Goal: Download file/media

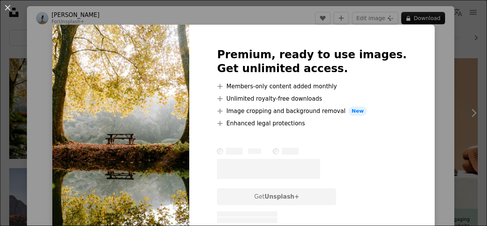
scroll to position [154, 0]
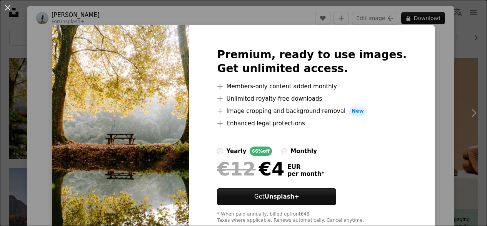
click at [439, 57] on div "An X shape Premium, ready to use images. Get unlimited access. A plus sign Memb…" at bounding box center [243, 113] width 487 height 226
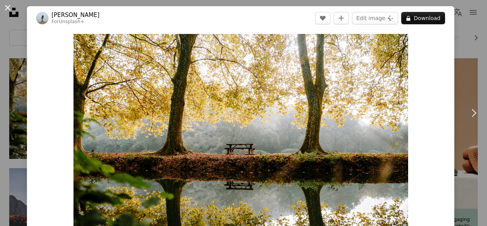
click at [10, 7] on button "An X shape" at bounding box center [7, 7] width 9 height 9
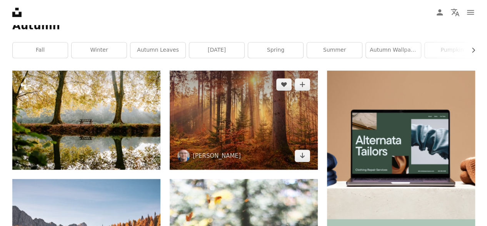
scroll to position [154, 0]
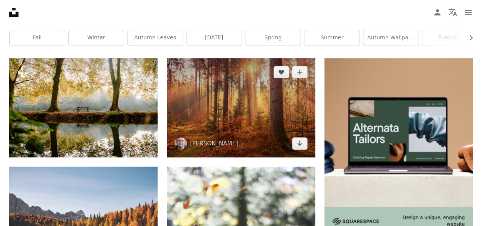
click at [246, 97] on img at bounding box center [241, 107] width 148 height 99
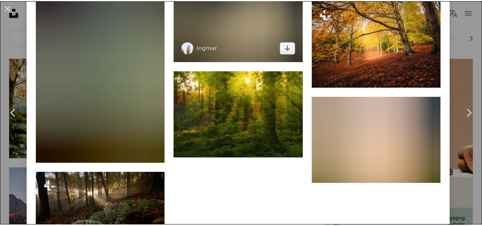
scroll to position [1964, 0]
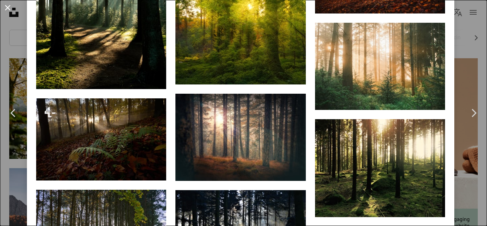
click at [7, 6] on button "An X shape" at bounding box center [7, 7] width 9 height 9
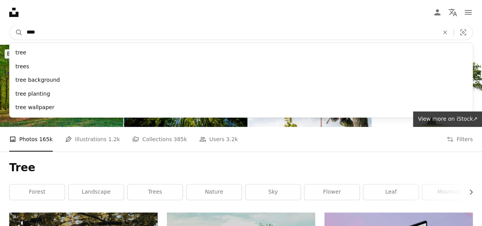
drag, startPoint x: 95, startPoint y: 37, endPoint x: 33, endPoint y: 33, distance: 62.2
click at [18, 42] on nav "A magnifying glass **** tree trees tree background tree planting tree wallpaper…" at bounding box center [241, 32] width 482 height 25
type input "******"
click at [10, 25] on button "A magnifying glass" at bounding box center [16, 32] width 13 height 15
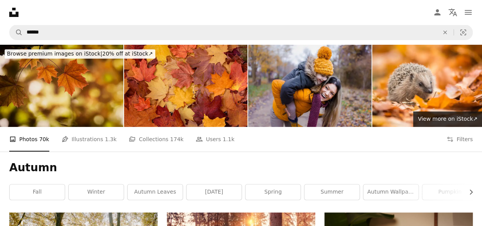
click at [102, 90] on img at bounding box center [61, 86] width 123 height 82
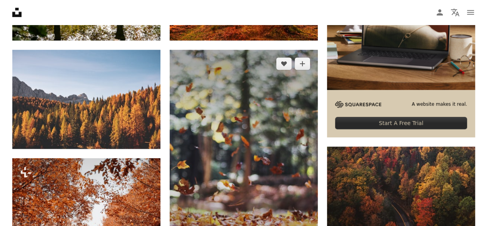
scroll to position [270, 0]
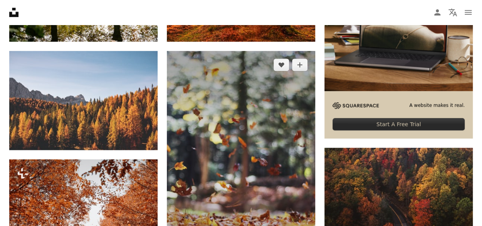
click at [241, 129] on img at bounding box center [241, 162] width 148 height 223
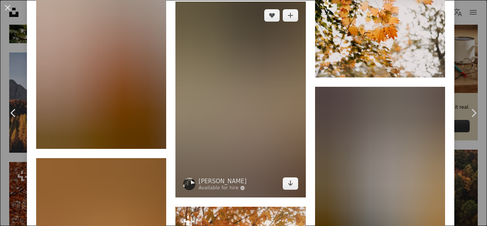
scroll to position [1369, 0]
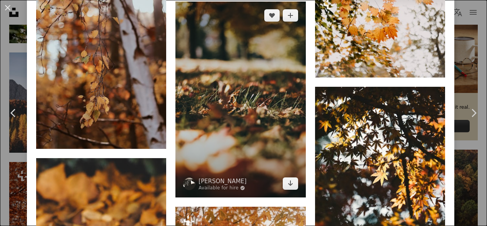
click at [262, 80] on img at bounding box center [241, 99] width 130 height 195
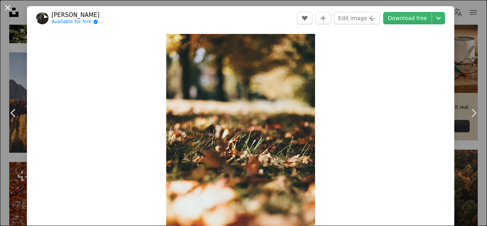
click at [6, 9] on button "An X shape" at bounding box center [7, 7] width 9 height 9
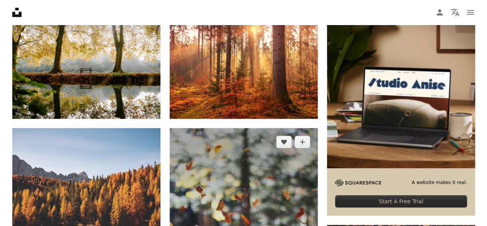
scroll to position [308, 0]
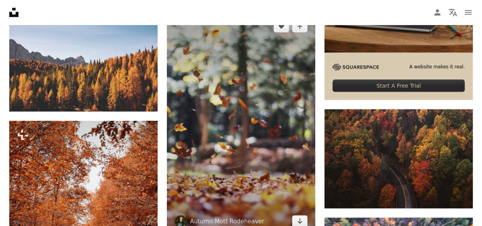
click at [229, 106] on img at bounding box center [241, 123] width 148 height 223
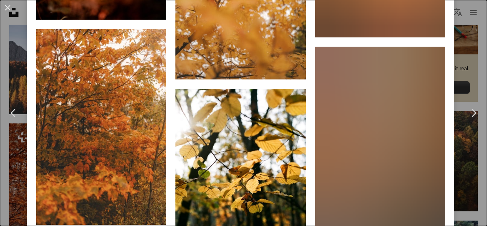
scroll to position [3389, 0]
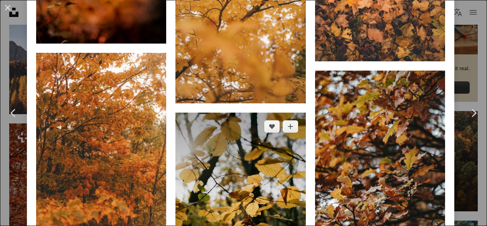
click at [266, 128] on img at bounding box center [241, 211] width 130 height 198
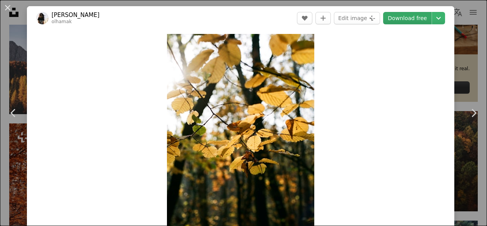
click at [394, 16] on link "Download free" at bounding box center [408, 18] width 49 height 12
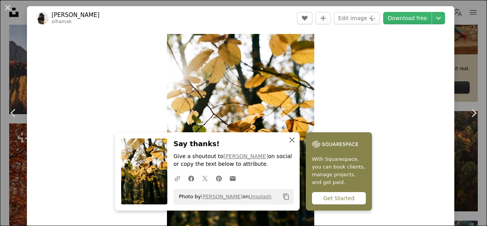
click at [290, 139] on icon "An X shape" at bounding box center [292, 139] width 9 height 9
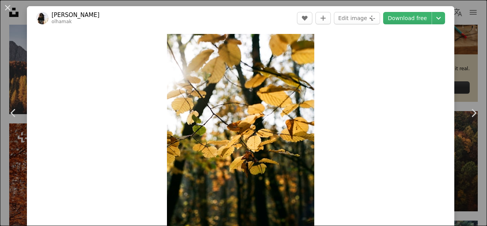
click at [381, 65] on div "Zoom in" at bounding box center [241, 145] width 428 height 231
click at [10, 8] on button "An X shape" at bounding box center [7, 7] width 9 height 9
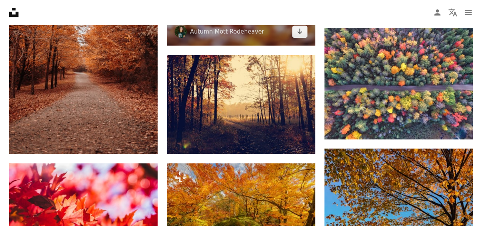
scroll to position [501, 0]
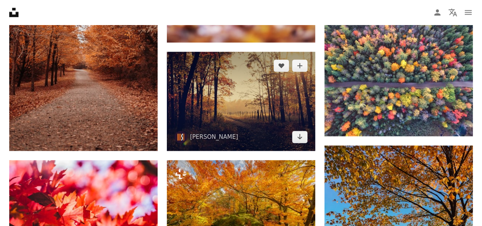
click at [240, 98] on img at bounding box center [241, 101] width 148 height 99
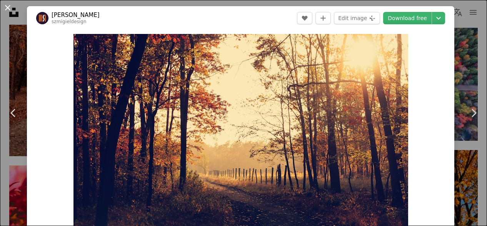
click at [10, 5] on button "An X shape" at bounding box center [7, 7] width 9 height 9
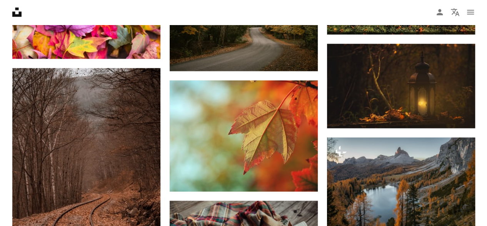
scroll to position [886, 0]
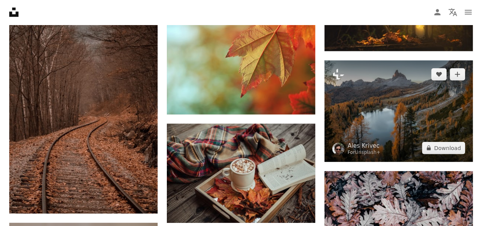
click at [407, 101] on img at bounding box center [398, 110] width 148 height 101
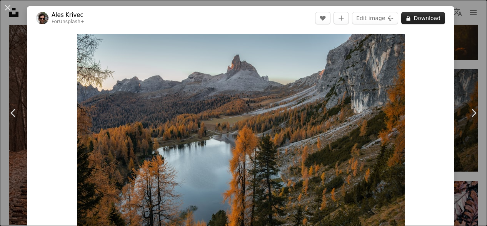
click at [424, 14] on button "A lock Download" at bounding box center [424, 18] width 44 height 12
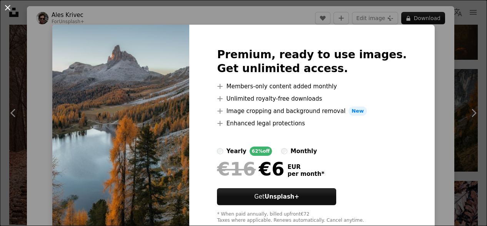
click at [11, 7] on button "An X shape" at bounding box center [7, 7] width 9 height 9
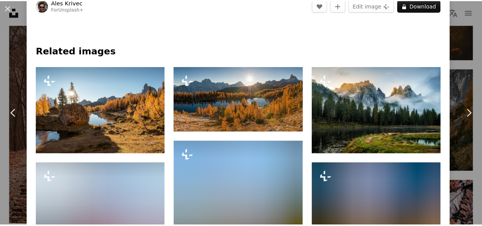
scroll to position [462, 0]
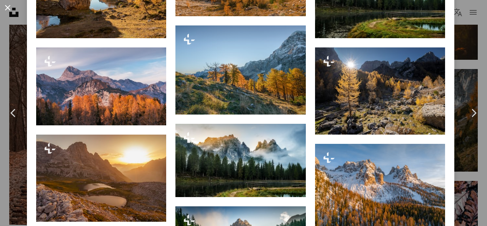
click at [8, 9] on button "An X shape" at bounding box center [7, 7] width 9 height 9
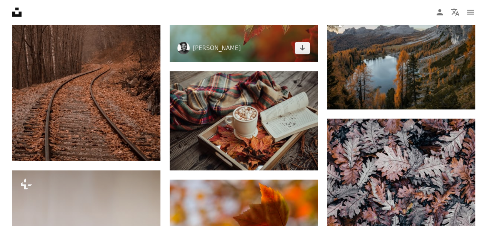
scroll to position [924, 0]
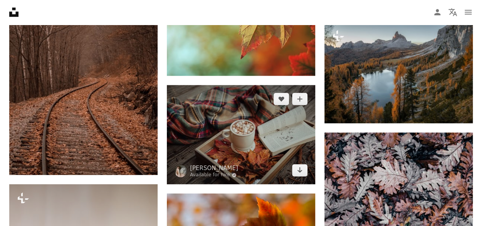
click at [237, 115] on img at bounding box center [241, 134] width 148 height 99
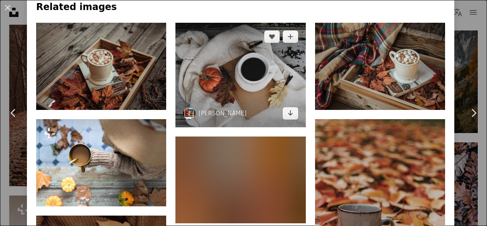
scroll to position [501, 0]
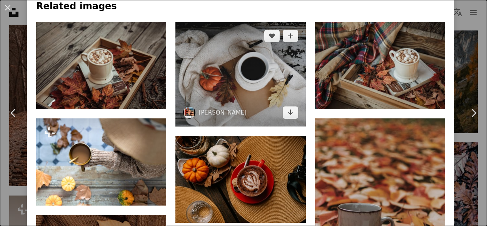
click at [280, 69] on img at bounding box center [241, 74] width 130 height 104
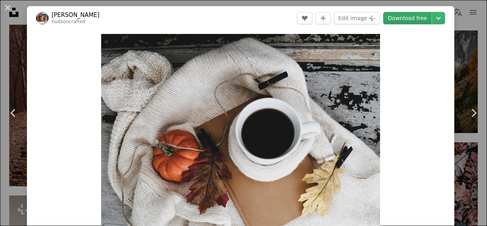
click at [399, 16] on link "Download free" at bounding box center [408, 18] width 49 height 12
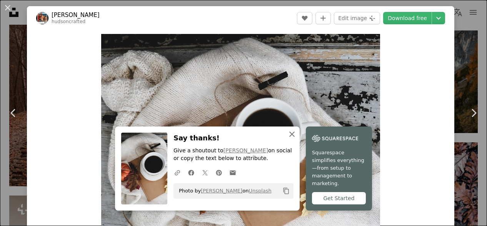
click at [291, 137] on icon "button" at bounding box center [292, 133] width 5 height 5
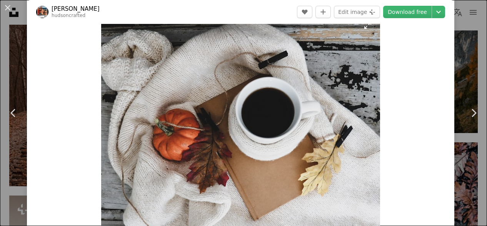
scroll to position [39, 0]
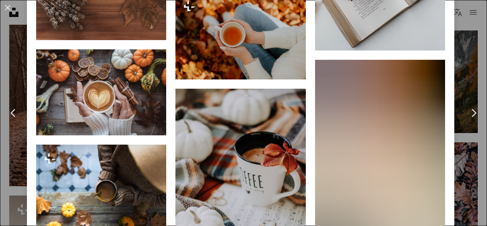
scroll to position [1386, 0]
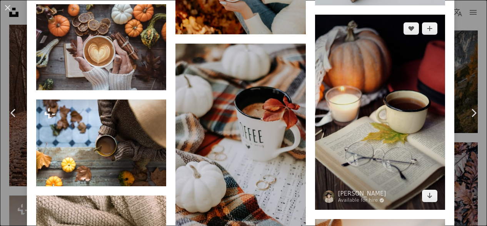
click at [403, 71] on img at bounding box center [380, 112] width 130 height 195
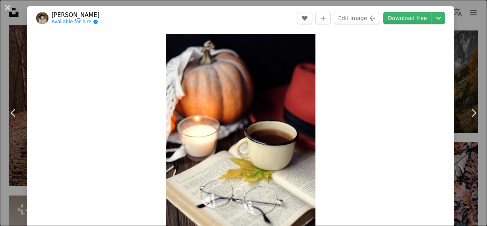
click at [9, 7] on button "An X shape" at bounding box center [7, 7] width 9 height 9
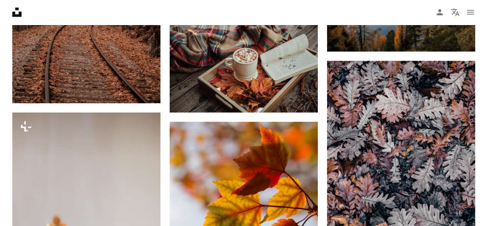
scroll to position [924, 0]
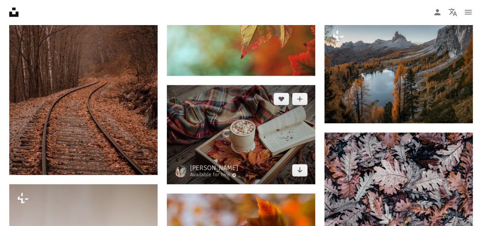
click at [266, 112] on img at bounding box center [241, 134] width 148 height 99
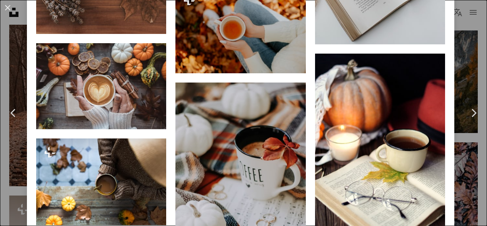
scroll to position [1348, 0]
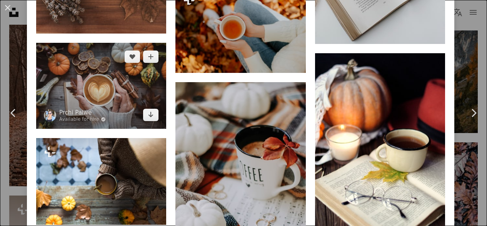
click at [145, 67] on img at bounding box center [101, 85] width 130 height 85
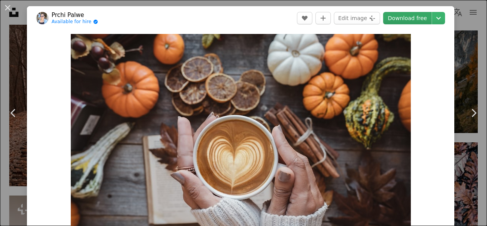
click at [407, 20] on link "Download free" at bounding box center [408, 18] width 49 height 12
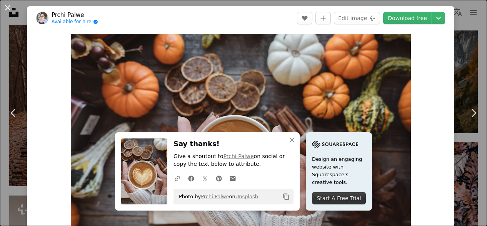
click at [10, 7] on button "An X shape" at bounding box center [7, 7] width 9 height 9
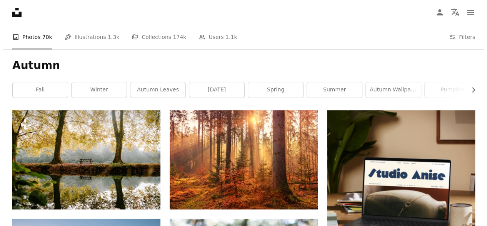
scroll to position [116, 0]
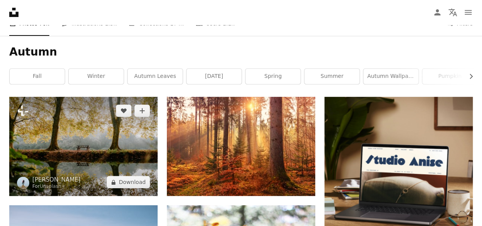
click at [86, 128] on img at bounding box center [83, 146] width 148 height 99
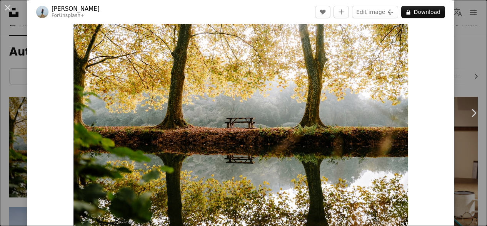
scroll to position [39, 0]
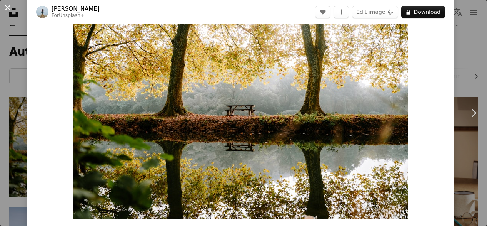
click at [6, 4] on button "An X shape" at bounding box center [7, 7] width 9 height 9
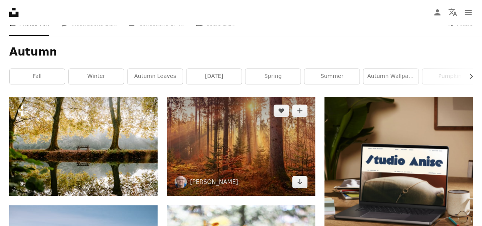
click at [209, 131] on img at bounding box center [241, 146] width 148 height 99
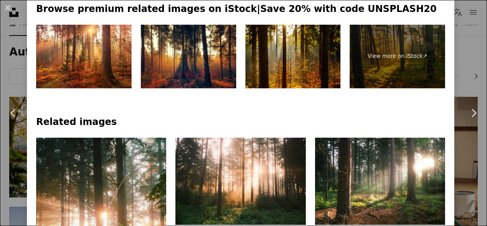
scroll to position [424, 0]
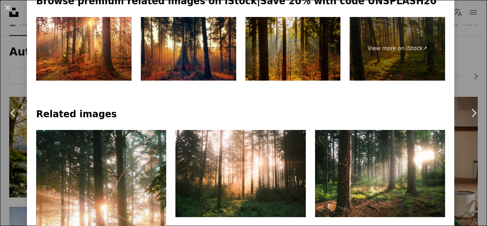
click at [309, 44] on img at bounding box center [293, 49] width 95 height 64
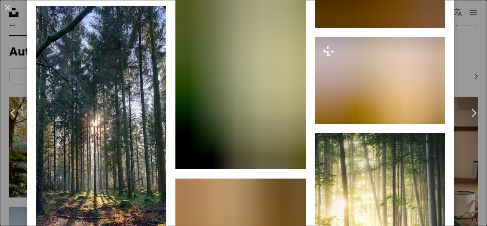
scroll to position [3350, 0]
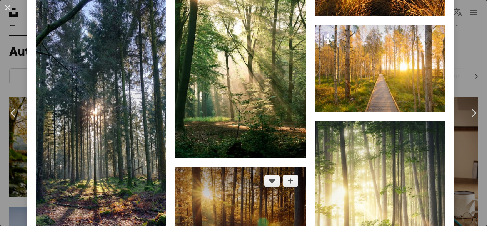
click at [247, 167] on img at bounding box center [241, 210] width 130 height 87
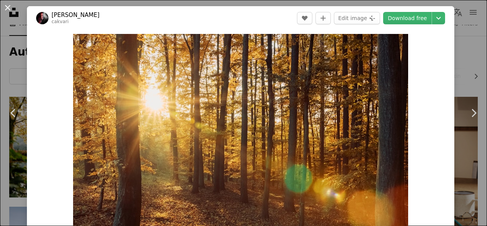
click at [7, 8] on button "An X shape" at bounding box center [7, 7] width 9 height 9
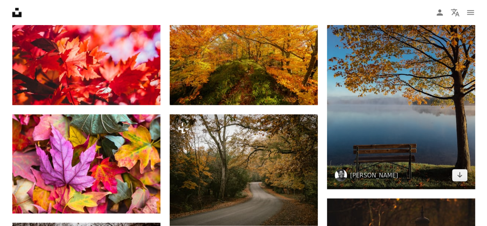
scroll to position [616, 0]
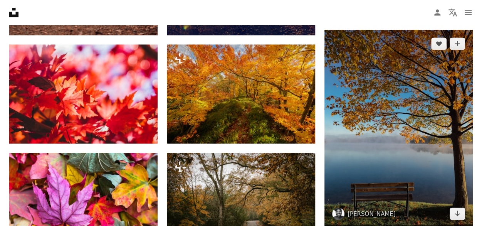
click at [380, 117] on img at bounding box center [398, 129] width 148 height 198
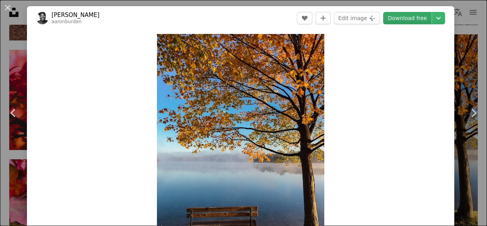
click at [397, 17] on link "Download free" at bounding box center [408, 18] width 49 height 12
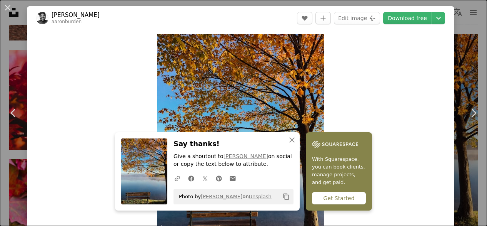
click at [360, 41] on div "Zoom in" at bounding box center [241, 145] width 428 height 231
